Goal: Task Accomplishment & Management: Use online tool/utility

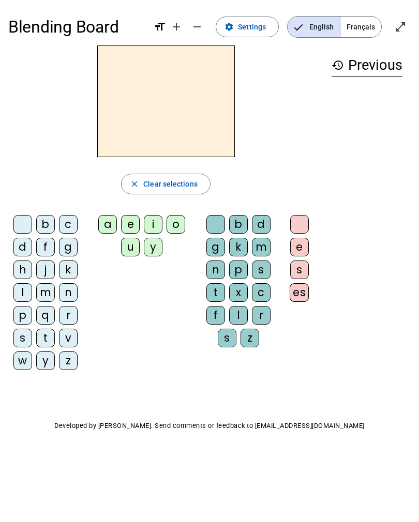
click at [361, 26] on span "Français" at bounding box center [360, 27] width 41 height 21
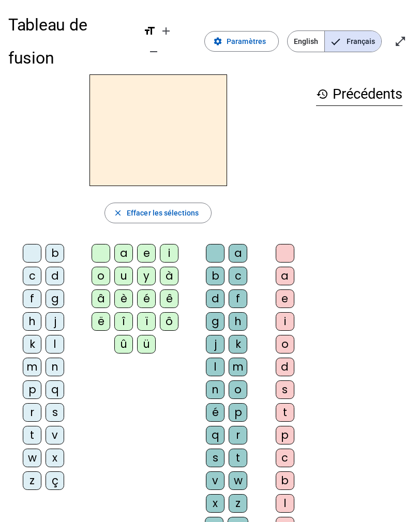
click at [244, 35] on span "Paramètres" at bounding box center [245, 41] width 39 height 12
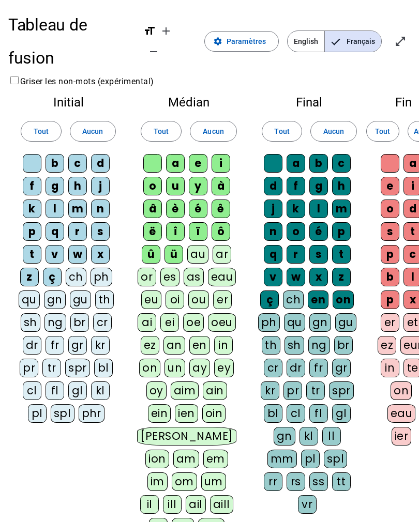
click at [60, 268] on div "ç" at bounding box center [52, 277] width 19 height 19
click at [31, 268] on div "z" at bounding box center [29, 277] width 19 height 19
click at [100, 245] on div "x" at bounding box center [100, 254] width 19 height 19
click at [78, 245] on div "w" at bounding box center [77, 254] width 19 height 19
click at [58, 245] on div "v" at bounding box center [54, 254] width 19 height 19
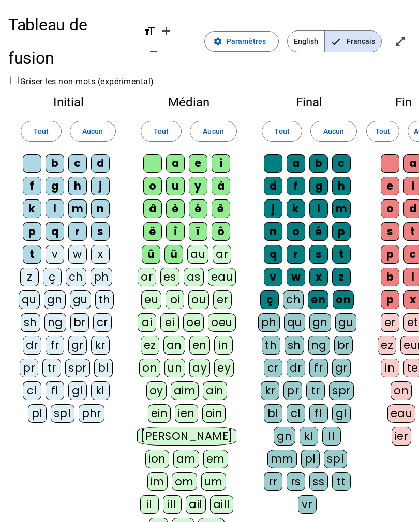
click at [27, 245] on div "t" at bounding box center [32, 254] width 19 height 19
click at [103, 381] on div "kl" at bounding box center [100, 390] width 19 height 19
click at [81, 381] on div "gl" at bounding box center [77, 390] width 19 height 19
click at [54, 381] on div "fl" at bounding box center [54, 390] width 19 height 19
click at [29, 381] on div "cl" at bounding box center [32, 390] width 19 height 19
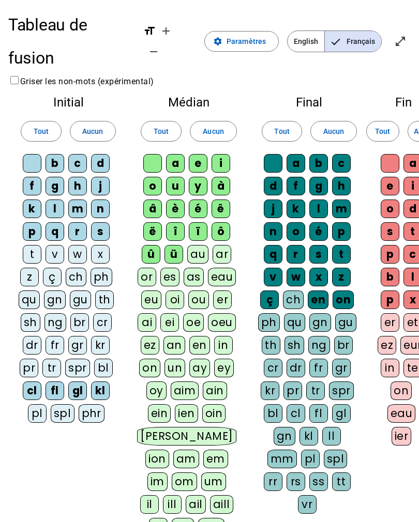
click at [107, 359] on div "bl" at bounding box center [103, 368] width 19 height 19
click at [40, 404] on div "pl" at bounding box center [37, 413] width 19 height 19
click at [174, 245] on div "ü" at bounding box center [173, 254] width 19 height 19
click at [152, 245] on div "û" at bounding box center [151, 254] width 19 height 19
click at [154, 222] on div "ë" at bounding box center [152, 231] width 19 height 19
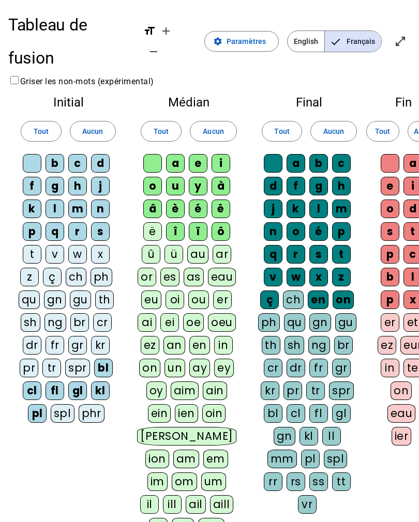
click at [181, 222] on div "î" at bounding box center [175, 231] width 19 height 19
click at [206, 222] on div "ï" at bounding box center [198, 231] width 19 height 19
click at [224, 222] on div "ô" at bounding box center [220, 231] width 19 height 19
click at [153, 290] on div "eu" at bounding box center [151, 299] width 20 height 19
click at [226, 268] on div "eau" at bounding box center [222, 277] width 28 height 19
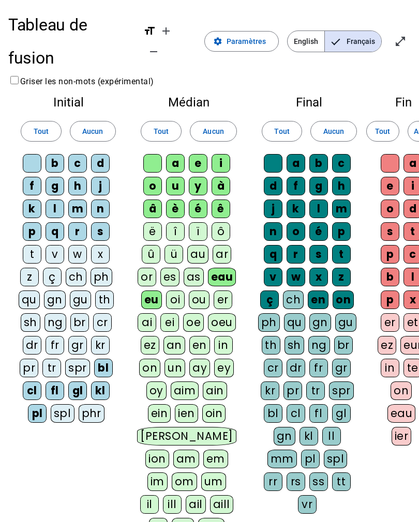
click at [200, 290] on div "ou" at bounding box center [199, 299] width 21 height 19
click at [219, 313] on div "oeu" at bounding box center [222, 322] width 28 height 19
click at [193, 313] on div "oe" at bounding box center [193, 322] width 21 height 19
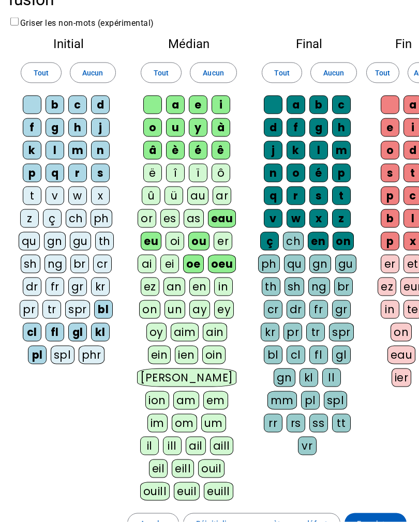
scroll to position [60, 0]
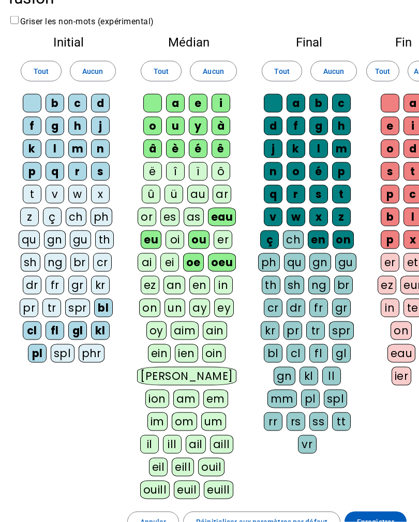
click at [307, 230] on div "en" at bounding box center [317, 239] width 21 height 19
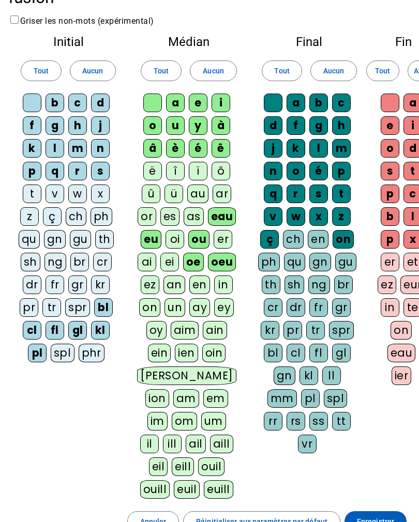
click at [337, 230] on div "on" at bounding box center [342, 239] width 21 height 19
click at [276, 230] on div "ç" at bounding box center [269, 239] width 19 height 19
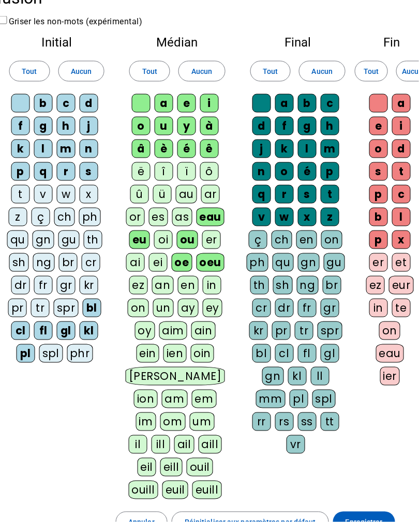
scroll to position [60, 21]
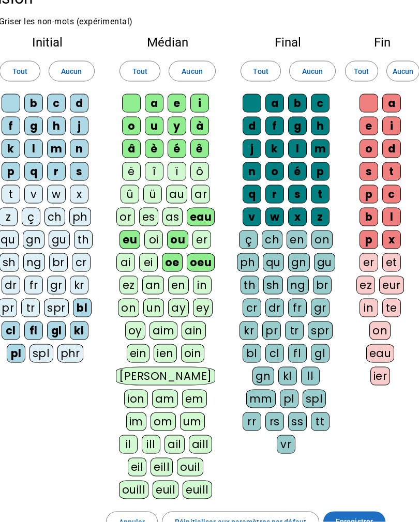
click at [363, 516] on span "Enregistrer" at bounding box center [353, 522] width 37 height 12
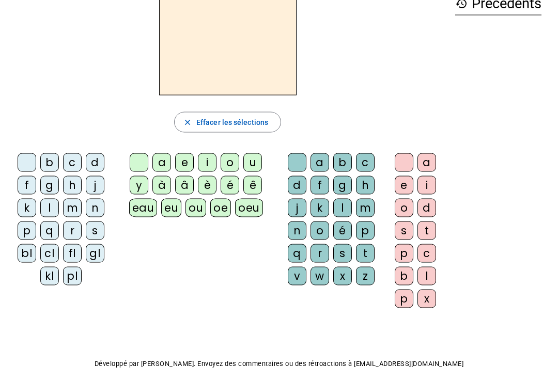
scroll to position [62, 0]
click at [210, 166] on div "i" at bounding box center [207, 162] width 19 height 19
click at [344, 206] on div "l" at bounding box center [342, 207] width 19 height 19
click at [357, 208] on div "m" at bounding box center [365, 207] width 19 height 19
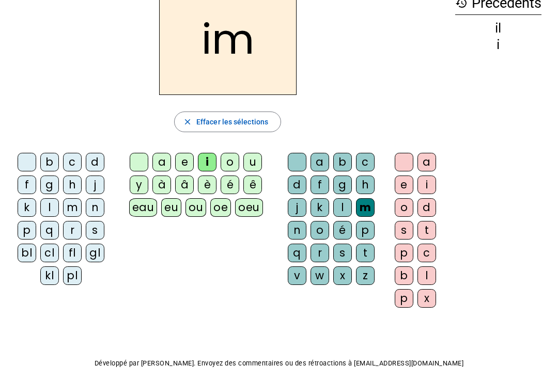
click at [338, 194] on div "g" at bounding box center [342, 185] width 19 height 19
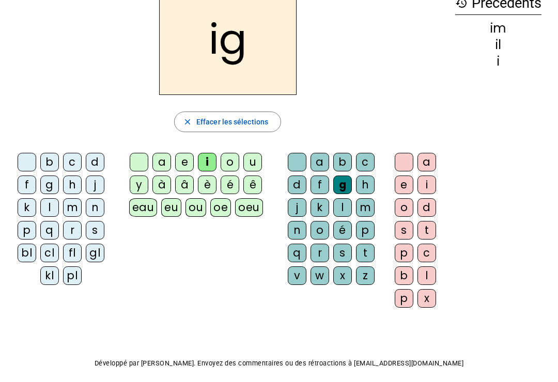
click at [338, 199] on div "l" at bounding box center [342, 207] width 19 height 19
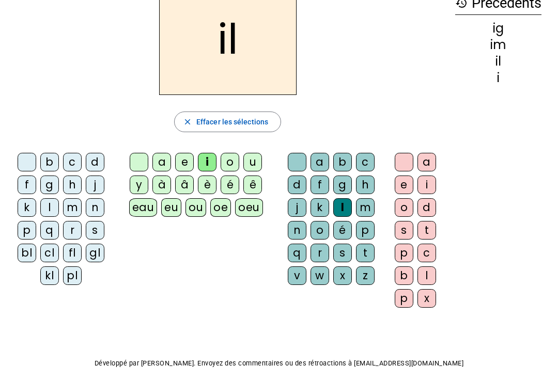
click at [74, 208] on div "m" at bounding box center [72, 207] width 19 height 19
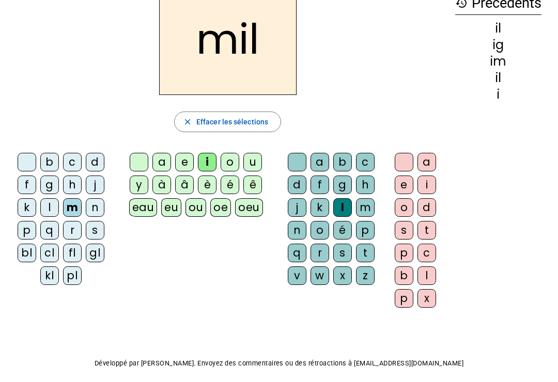
click at [168, 153] on div "a" at bounding box center [161, 162] width 19 height 19
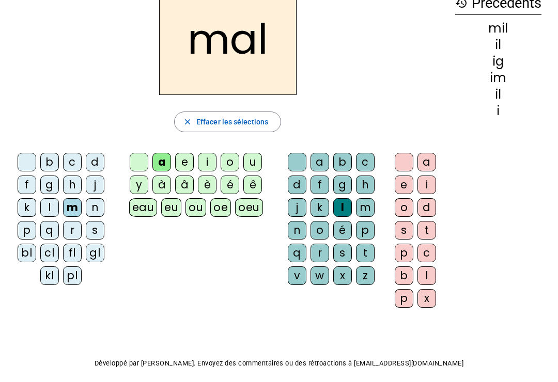
click at [291, 165] on div at bounding box center [297, 162] width 19 height 19
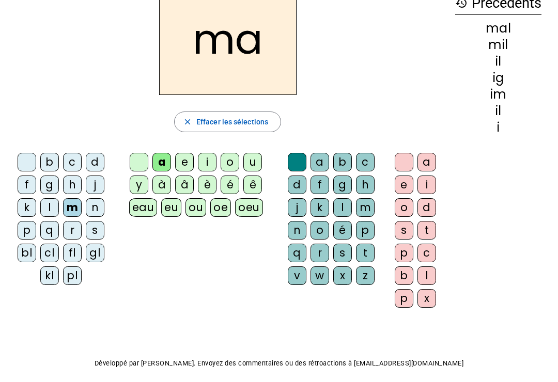
click at [57, 205] on div "l" at bounding box center [49, 207] width 19 height 19
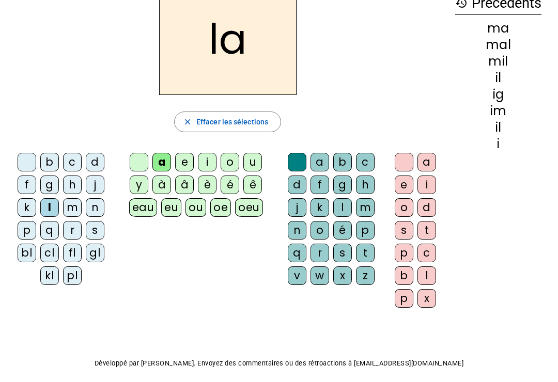
click at [51, 205] on div "l" at bounding box center [49, 207] width 19 height 19
click at [184, 167] on div "e" at bounding box center [184, 162] width 19 height 19
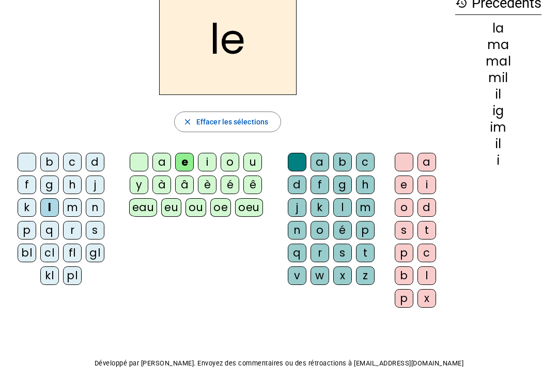
click at [19, 166] on div at bounding box center [27, 162] width 19 height 19
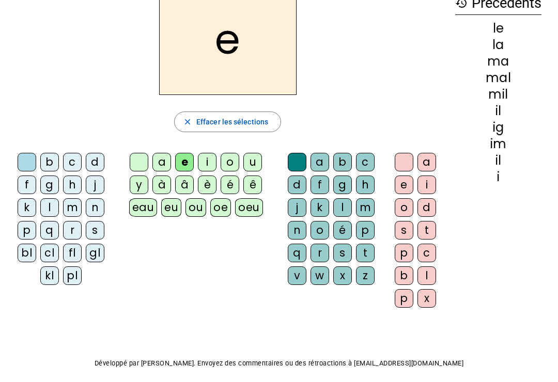
click at [49, 162] on div "b" at bounding box center [49, 162] width 19 height 19
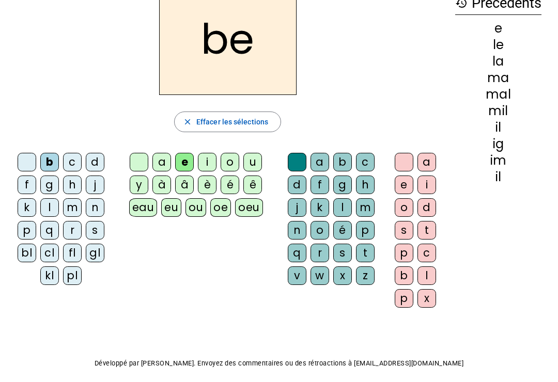
click at [28, 165] on div at bounding box center [27, 162] width 19 height 19
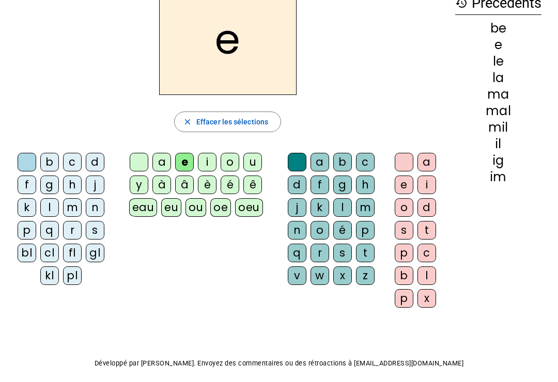
click at [92, 159] on div "d" at bounding box center [95, 162] width 19 height 19
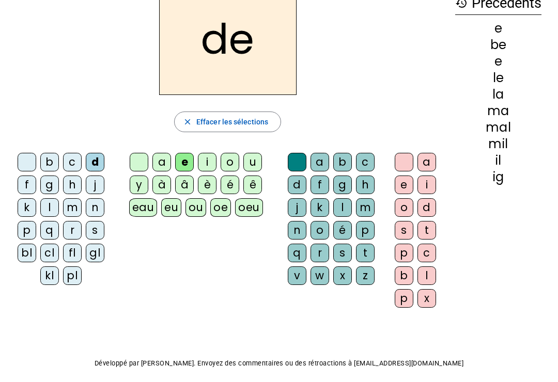
click at [249, 165] on div "u" at bounding box center [252, 162] width 19 height 19
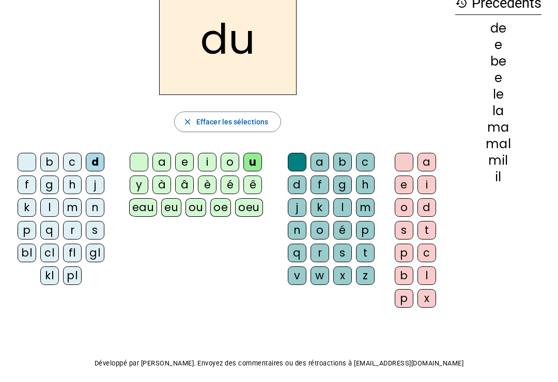
click at [70, 235] on div "r" at bounding box center [72, 230] width 19 height 19
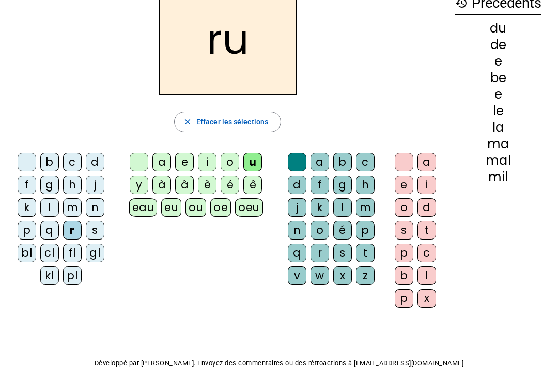
click at [208, 395] on div "Tableau de fusion format_size add remove settings Paramètres English Français o…" at bounding box center [279, 181] width 558 height 487
click at [229, 395] on div "Tableau de fusion format_size add remove settings Paramètres English Français o…" at bounding box center [279, 181] width 558 height 487
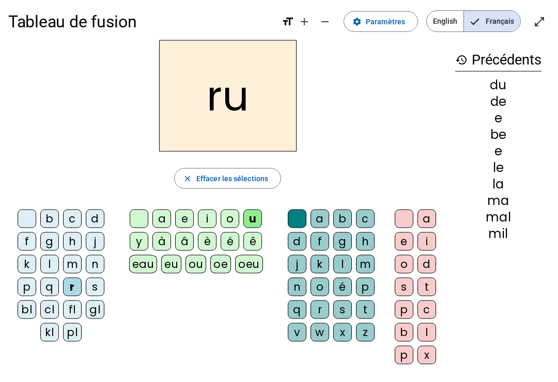
scroll to position [0, 0]
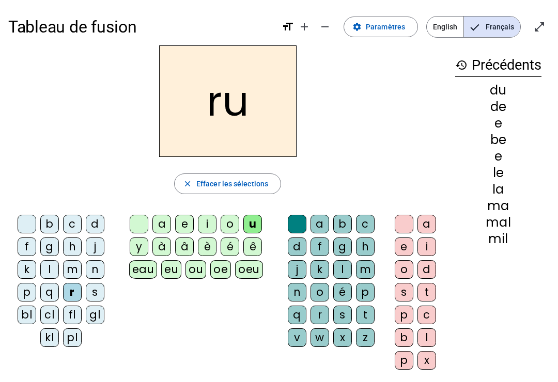
click at [379, 16] on span at bounding box center [380, 26] width 73 height 25
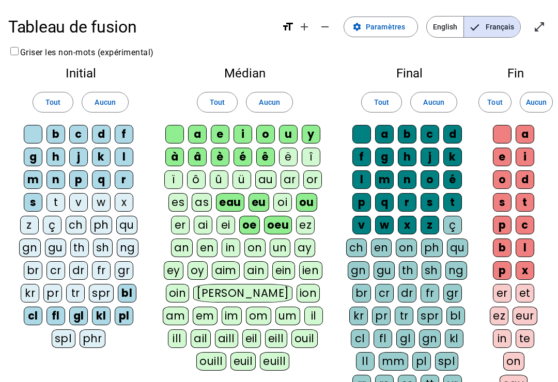
click at [57, 196] on div "t" at bounding box center [56, 202] width 19 height 19
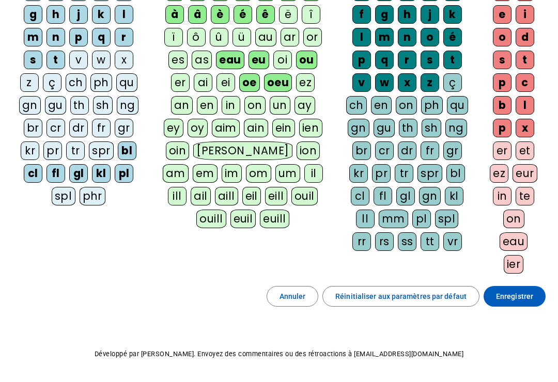
scroll to position [159, 0]
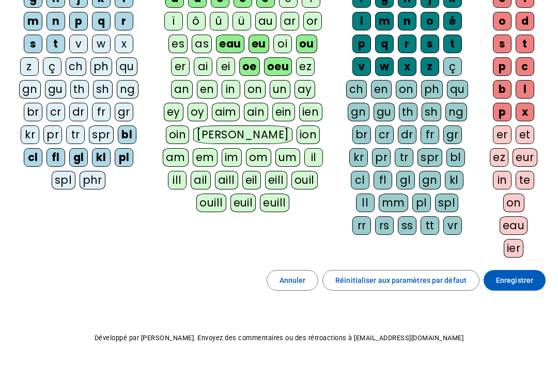
click at [418, 272] on span at bounding box center [515, 280] width 62 height 25
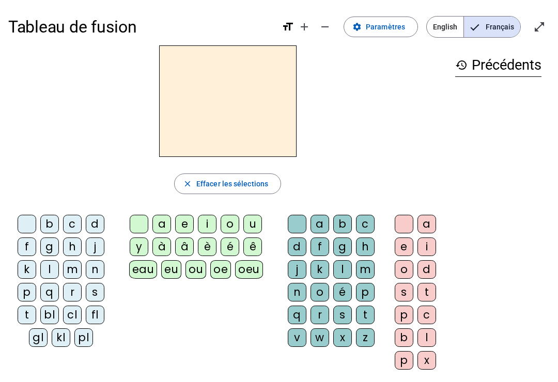
click at [34, 317] on div "t" at bounding box center [27, 315] width 19 height 19
click at [251, 221] on div "u" at bounding box center [252, 224] width 19 height 19
click at [101, 223] on div "d" at bounding box center [95, 224] width 19 height 19
click at [35, 316] on div "t" at bounding box center [27, 315] width 19 height 19
click at [183, 184] on mat-icon "close" at bounding box center [187, 183] width 9 height 9
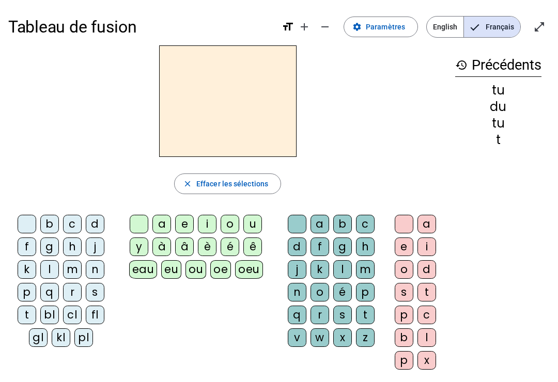
click at [169, 253] on div "à" at bounding box center [161, 247] width 19 height 19
click at [205, 229] on div "i" at bounding box center [207, 224] width 19 height 19
click at [222, 229] on div "o" at bounding box center [230, 224] width 19 height 19
click at [193, 218] on div "e" at bounding box center [184, 224] width 19 height 19
click at [30, 314] on div "t" at bounding box center [27, 315] width 19 height 19
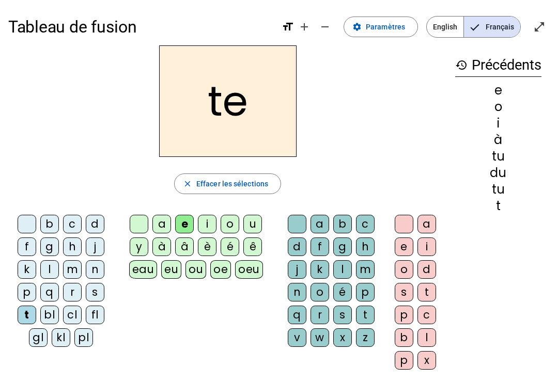
click at [57, 247] on div "g" at bounding box center [49, 247] width 19 height 19
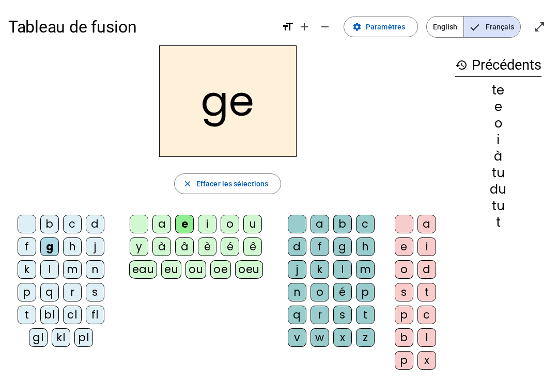
click at [91, 244] on div "j" at bounding box center [95, 247] width 19 height 19
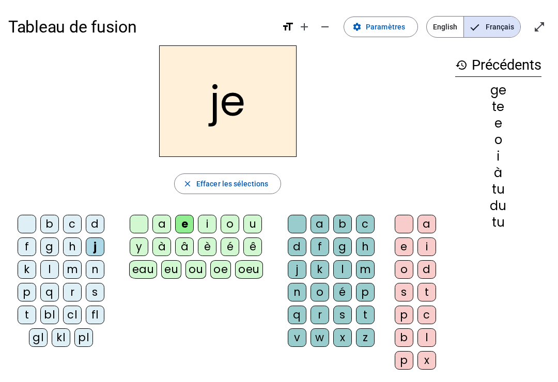
click at [54, 244] on div "g" at bounding box center [49, 247] width 19 height 19
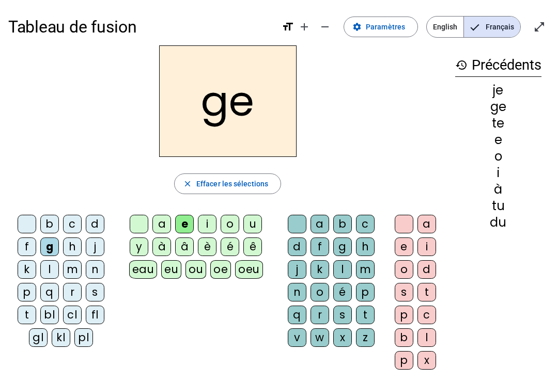
click at [91, 243] on div "j" at bounding box center [95, 247] width 19 height 19
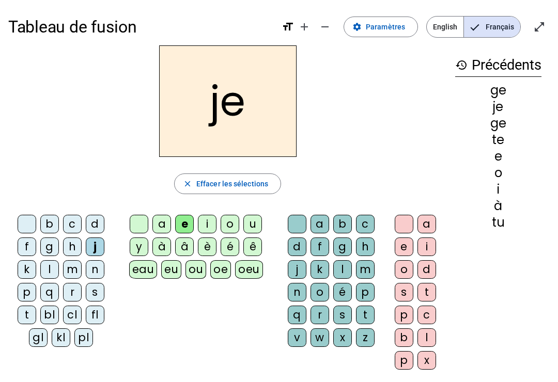
click at [256, 233] on div "u" at bounding box center [252, 224] width 19 height 19
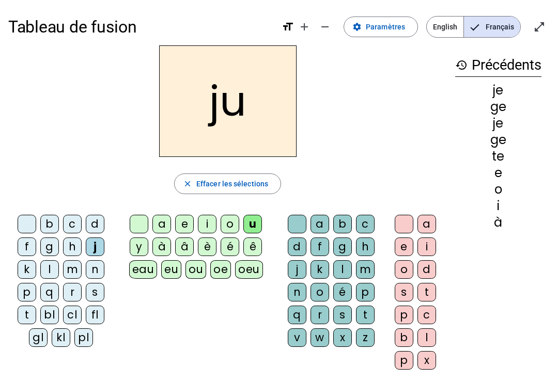
click at [405, 292] on div "s" at bounding box center [404, 292] width 19 height 19
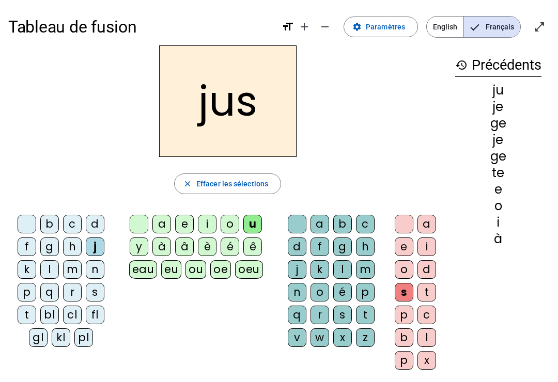
click at [335, 313] on div "s" at bounding box center [342, 315] width 19 height 19
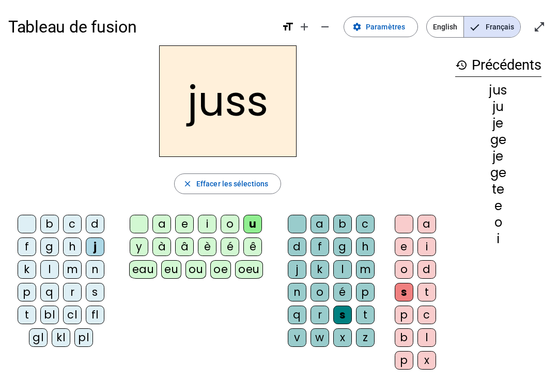
click at [398, 222] on div at bounding box center [404, 224] width 19 height 19
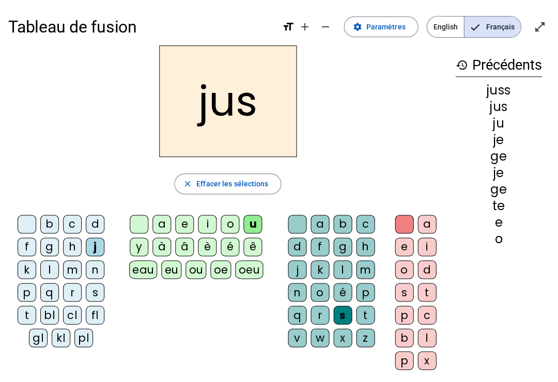
click at [49, 223] on div "b" at bounding box center [49, 224] width 19 height 19
